Goal: Navigation & Orientation: Understand site structure

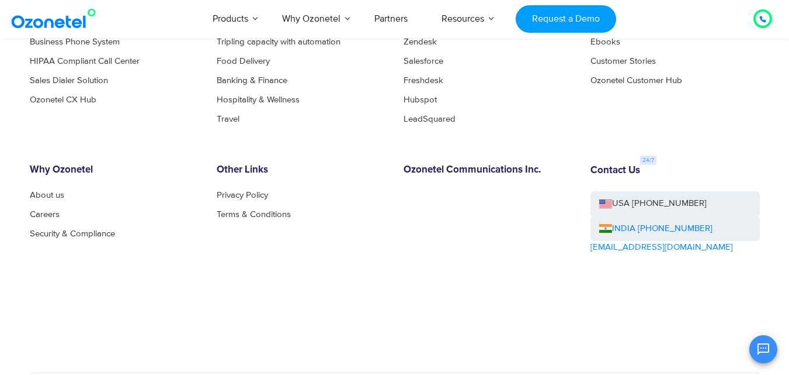
scroll to position [6496, 0]
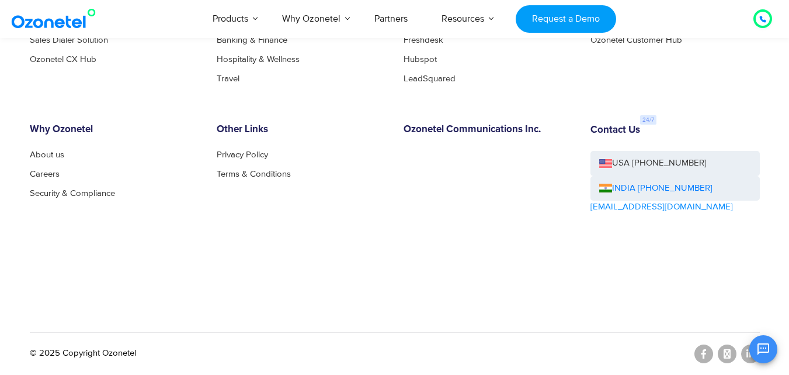
click at [747, 358] on div "OK Ozonetel Bot Ozonetel recognized as a Leader by G2 for CCAAS ​ 0" at bounding box center [651, 347] width 252 height 31
click at [766, 353] on icon "Open chat" at bounding box center [764, 349] width 14 height 14
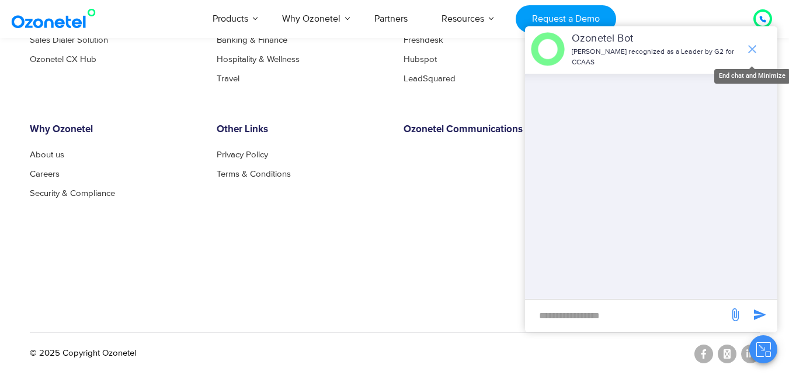
click at [752, 56] on icon "end chat or minimize" at bounding box center [753, 49] width 14 height 14
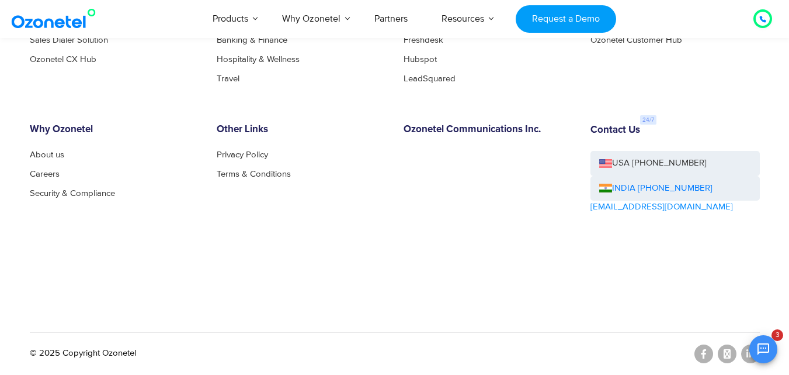
click at [746, 355] on div "OK Ozonetel Bot Ozonetel recognized as a Leader by G2 for CCAAS Hey there ! I'm…" at bounding box center [651, 347] width 252 height 31
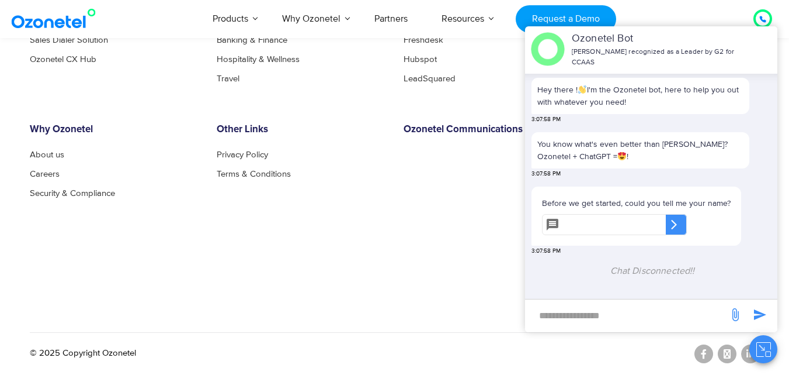
click at [30, 19] on img at bounding box center [56, 18] width 95 height 21
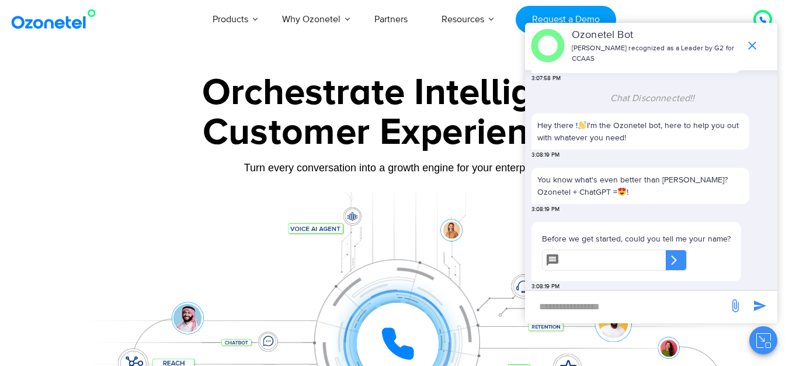
scroll to position [161, 0]
click at [755, 41] on icon "end chat or minimize" at bounding box center [753, 45] width 8 height 8
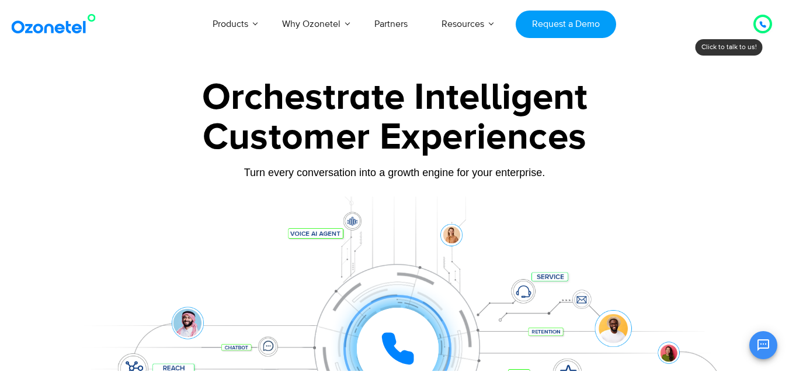
scroll to position [175, 0]
